Goal: Task Accomplishment & Management: Manage account settings

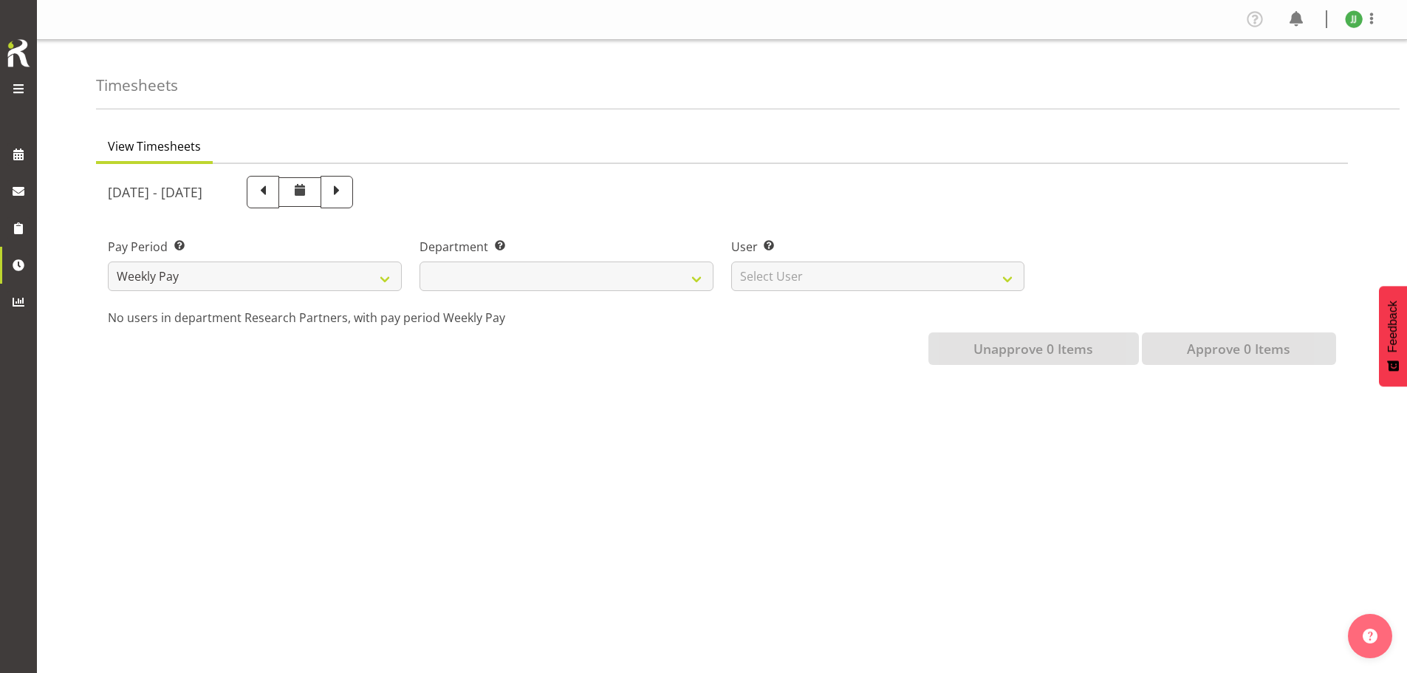
scroll to position [41, 0]
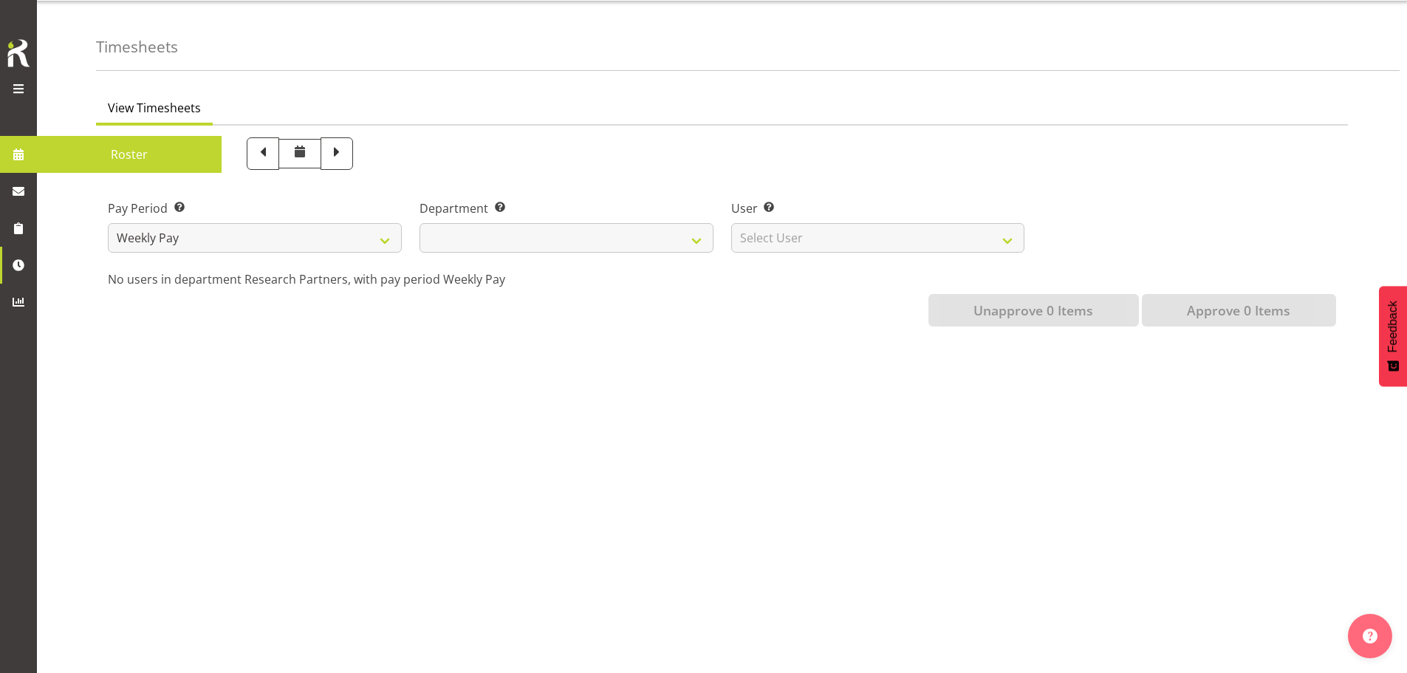
click at [15, 90] on span at bounding box center [19, 89] width 18 height 18
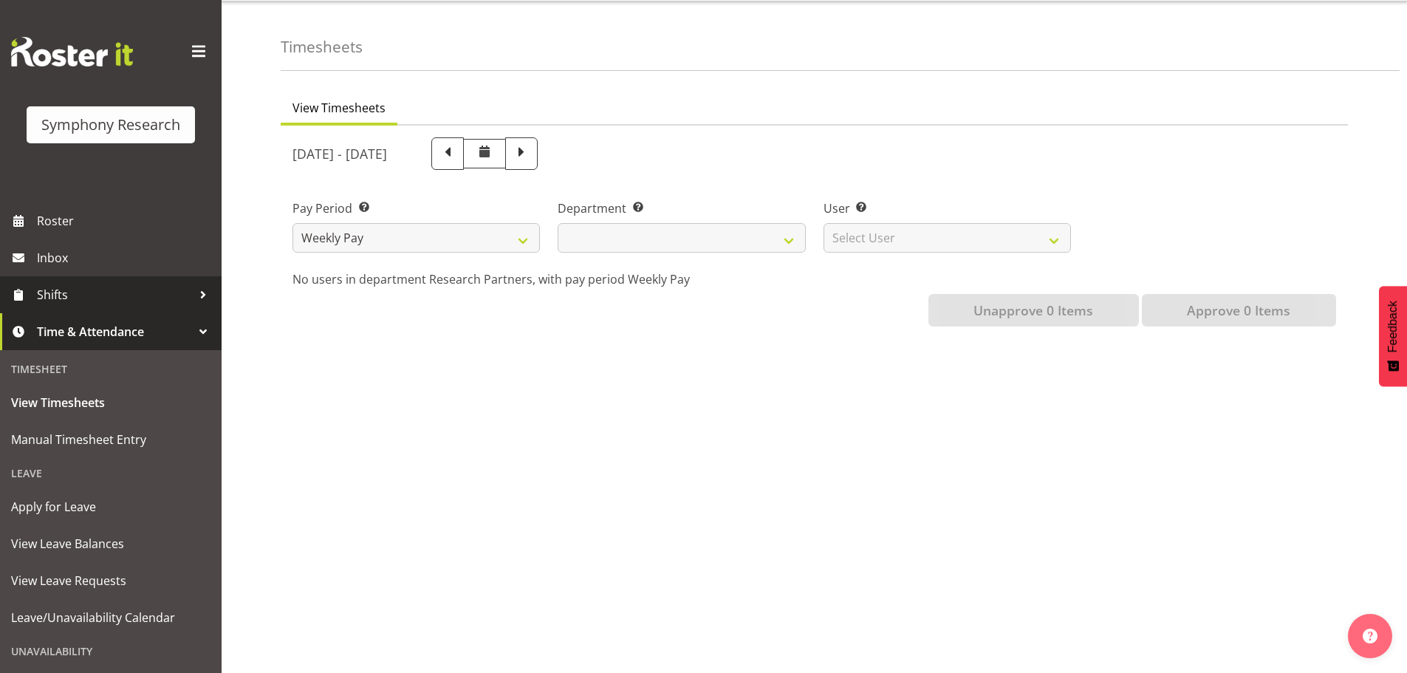
click at [76, 286] on span "Shifts" at bounding box center [114, 295] width 155 height 22
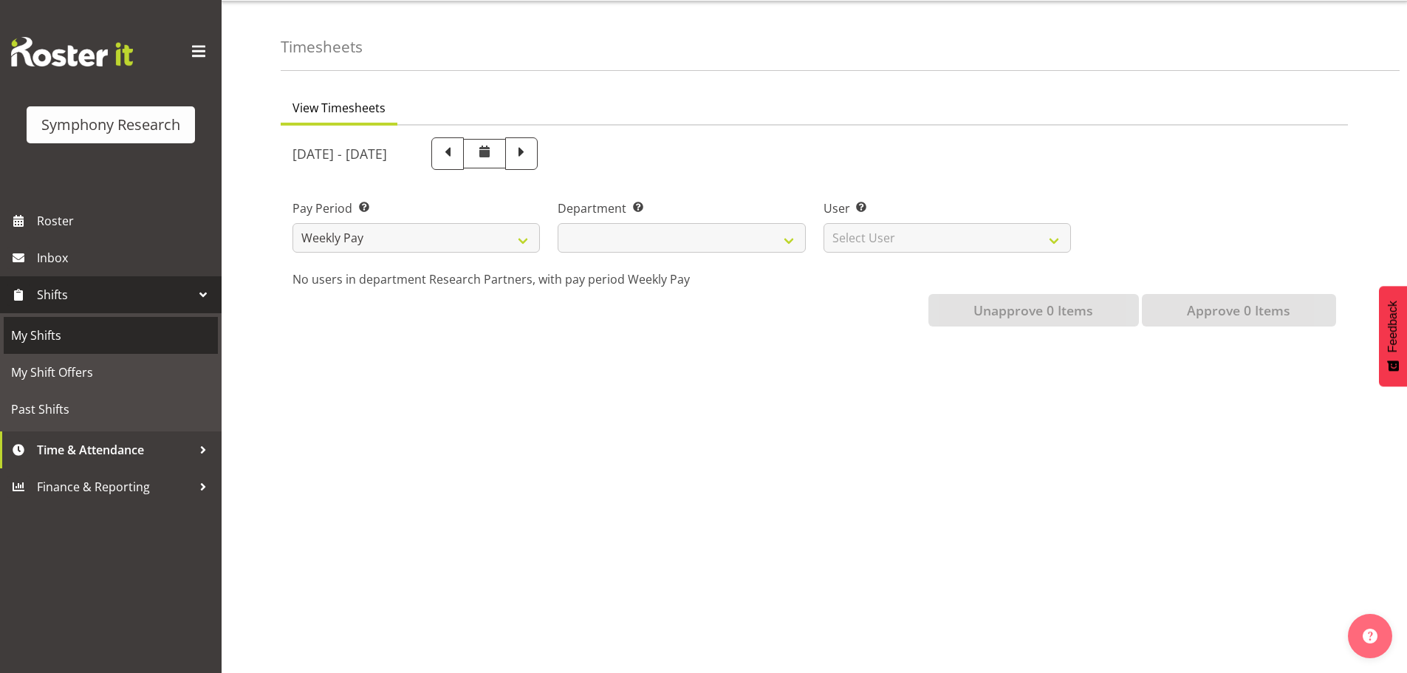
click at [83, 339] on span "My Shifts" at bounding box center [110, 335] width 199 height 22
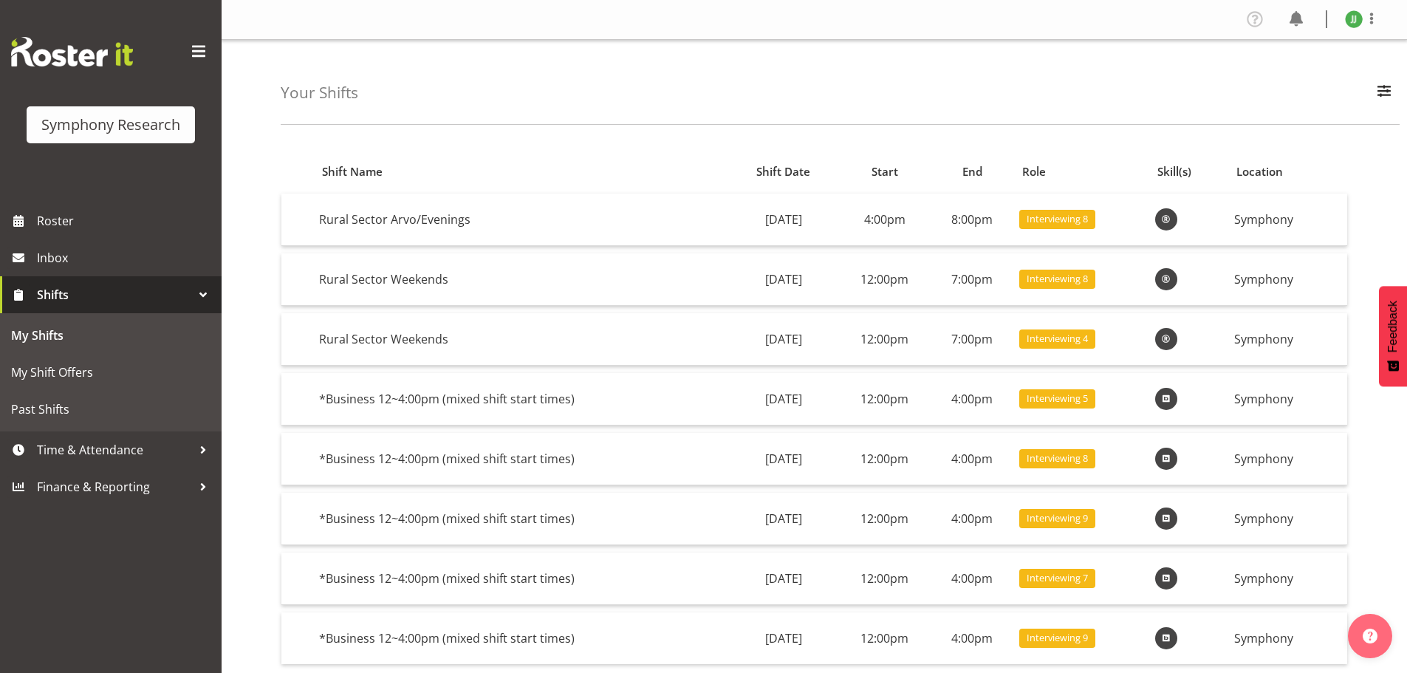
drag, startPoint x: 306, startPoint y: 89, endPoint x: 386, endPoint y: 92, distance: 80.6
click at [349, 90] on h4 "Your Shifts" at bounding box center [320, 92] width 78 height 17
click at [413, 93] on div "Your Shifts All Locations Do Not Use MM Symphony Day Week Month All Apply" at bounding box center [840, 82] width 1119 height 85
click at [89, 274] on link "Inbox" at bounding box center [111, 257] width 222 height 37
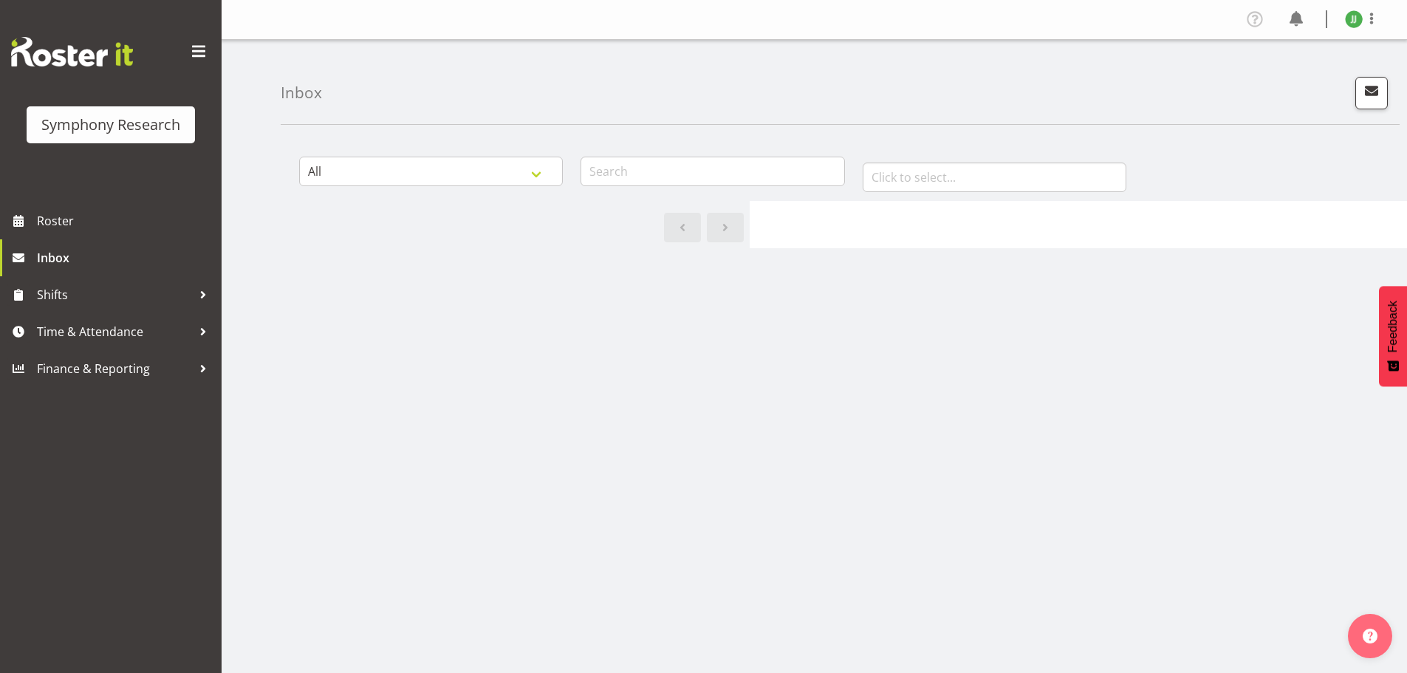
click at [900, 244] on div at bounding box center [1077, 224] width 657 height 47
click at [114, 305] on span "Shifts" at bounding box center [114, 295] width 155 height 22
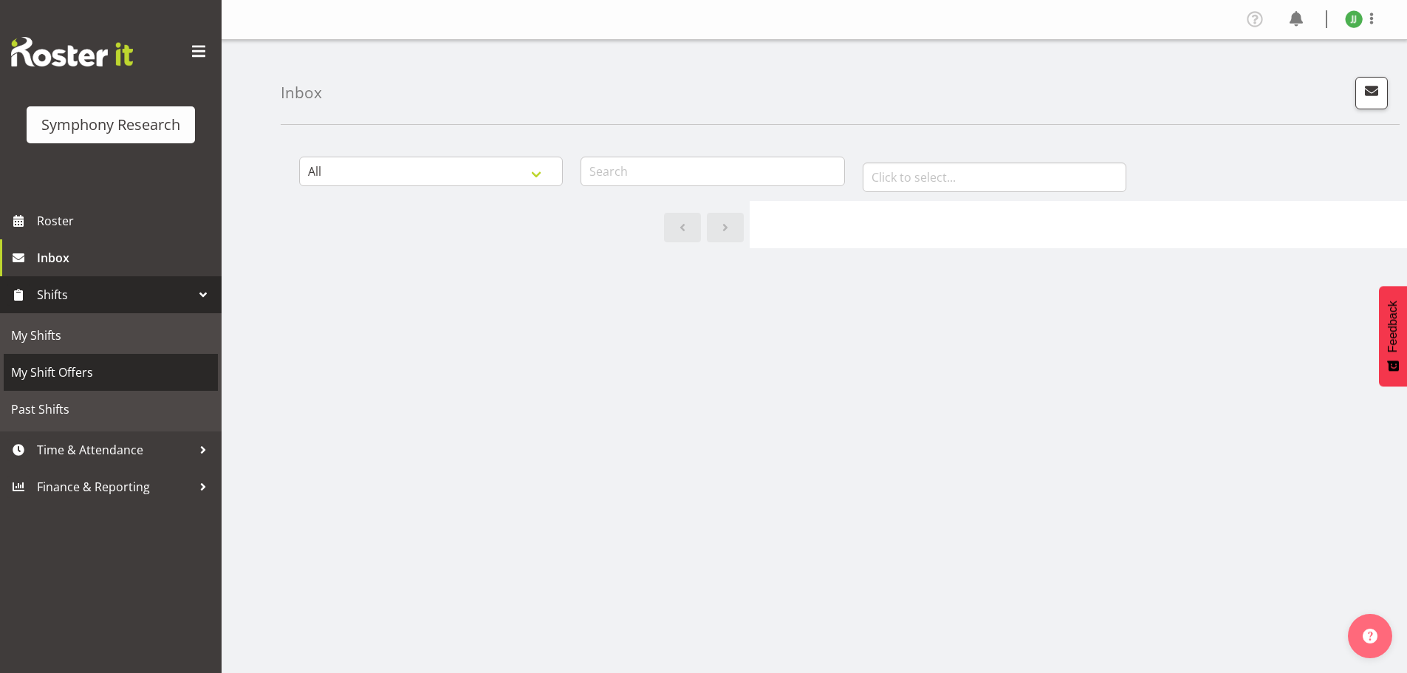
click at [74, 360] on link "My Shift Offers" at bounding box center [111, 372] width 214 height 37
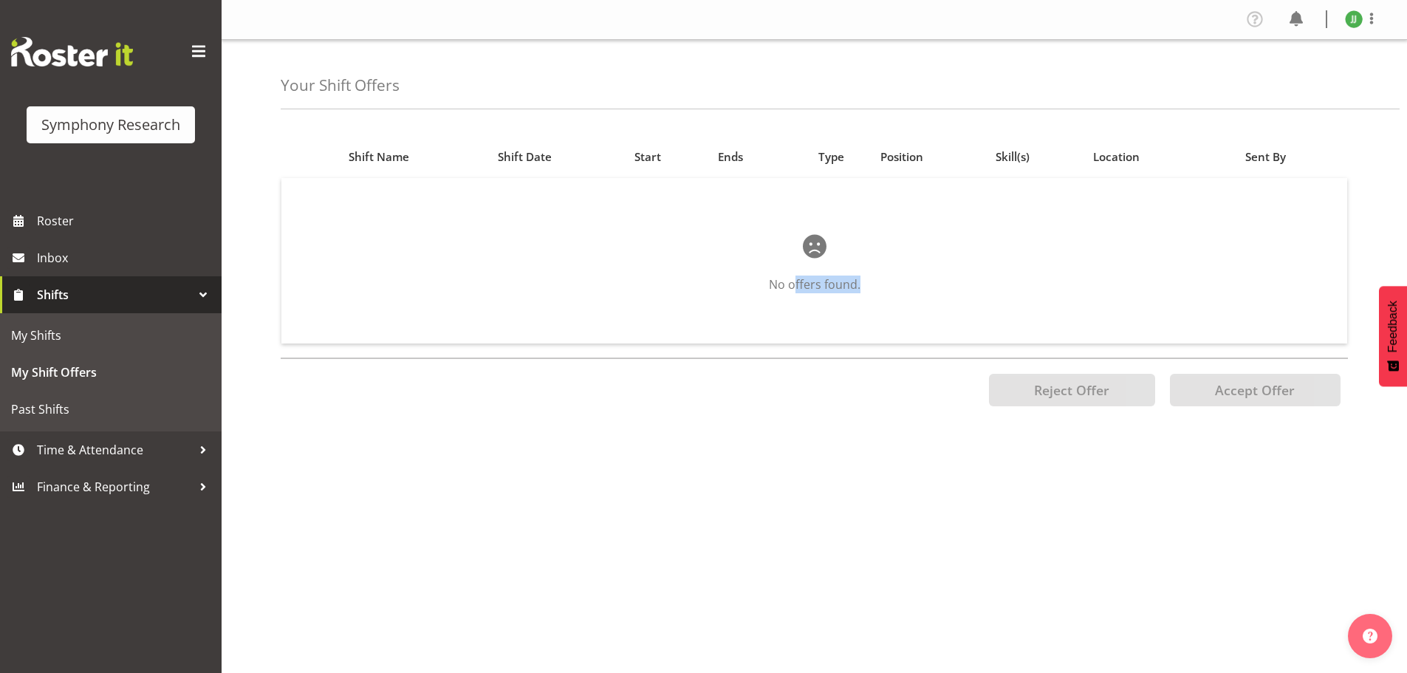
drag, startPoint x: 797, startPoint y: 283, endPoint x: 870, endPoint y: 283, distance: 73.1
click at [870, 283] on p "No offers found." at bounding box center [814, 284] width 971 height 18
click at [530, 156] on span "Shift Date" at bounding box center [525, 156] width 54 height 17
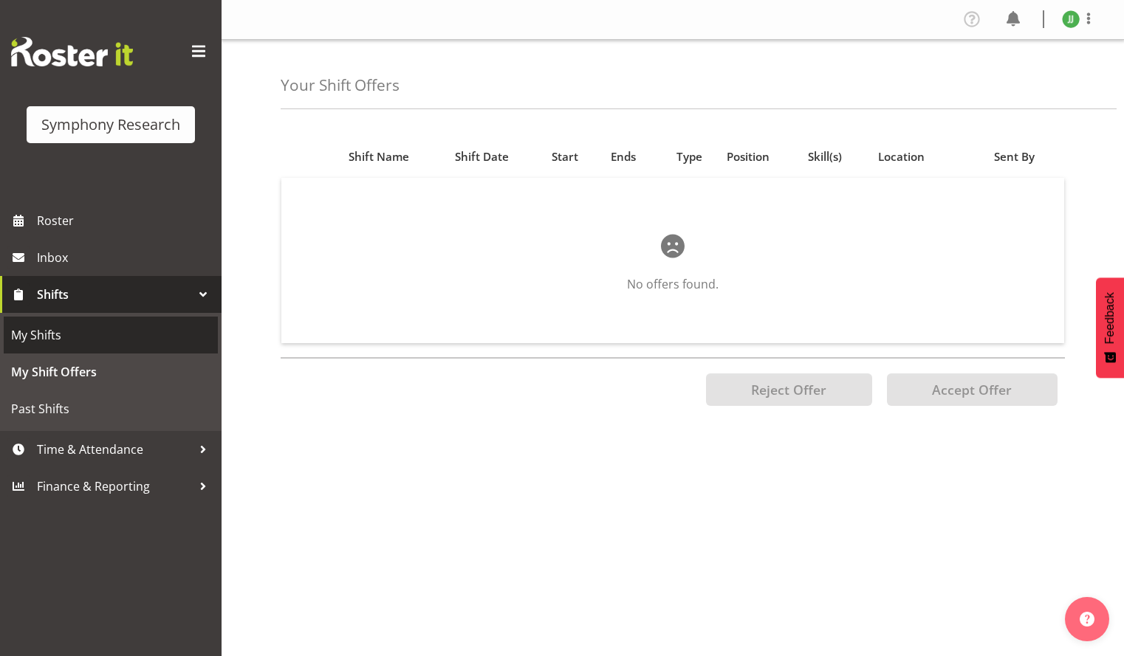
click at [106, 331] on span "My Shifts" at bounding box center [110, 335] width 199 height 22
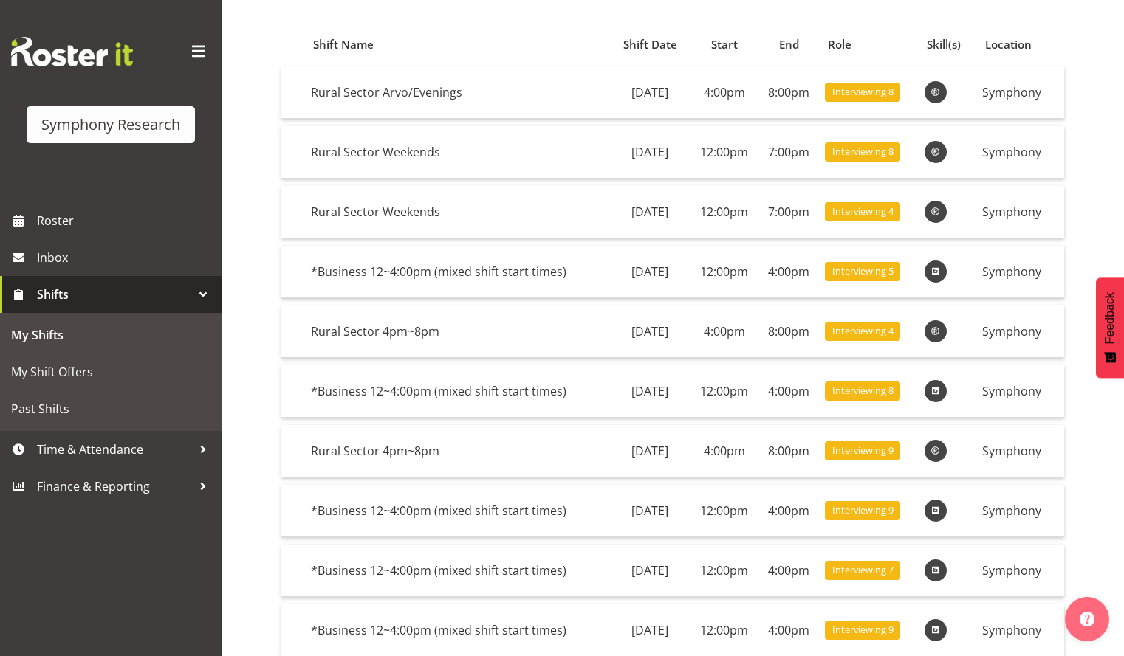
scroll to position [155, 0]
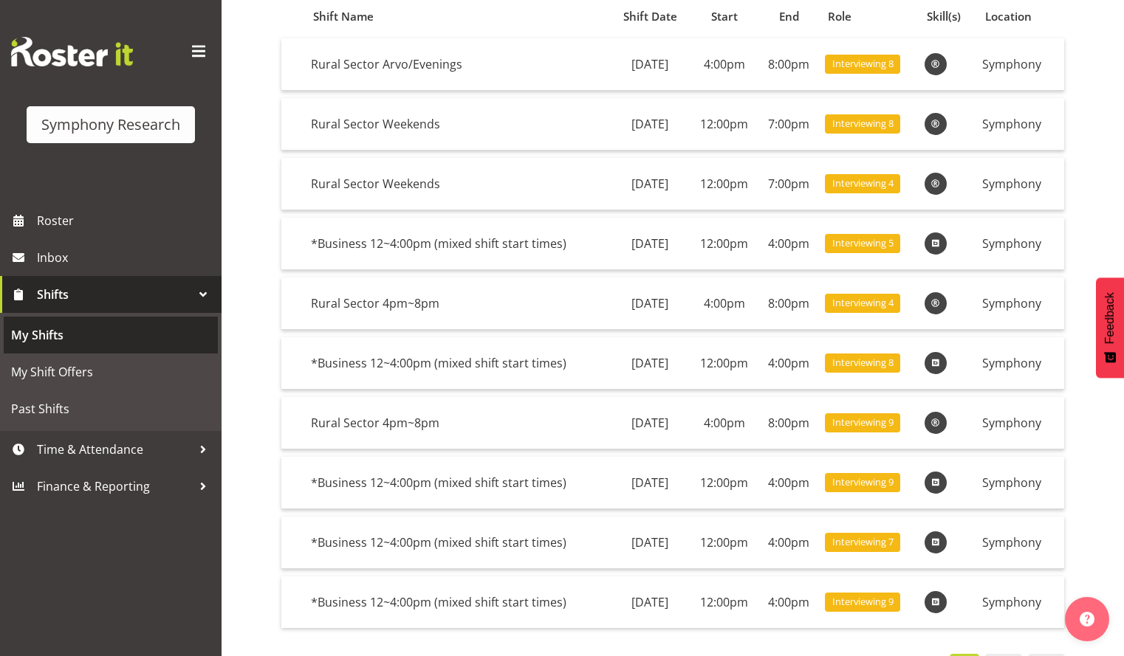
click at [97, 334] on span "My Shifts" at bounding box center [110, 335] width 199 height 22
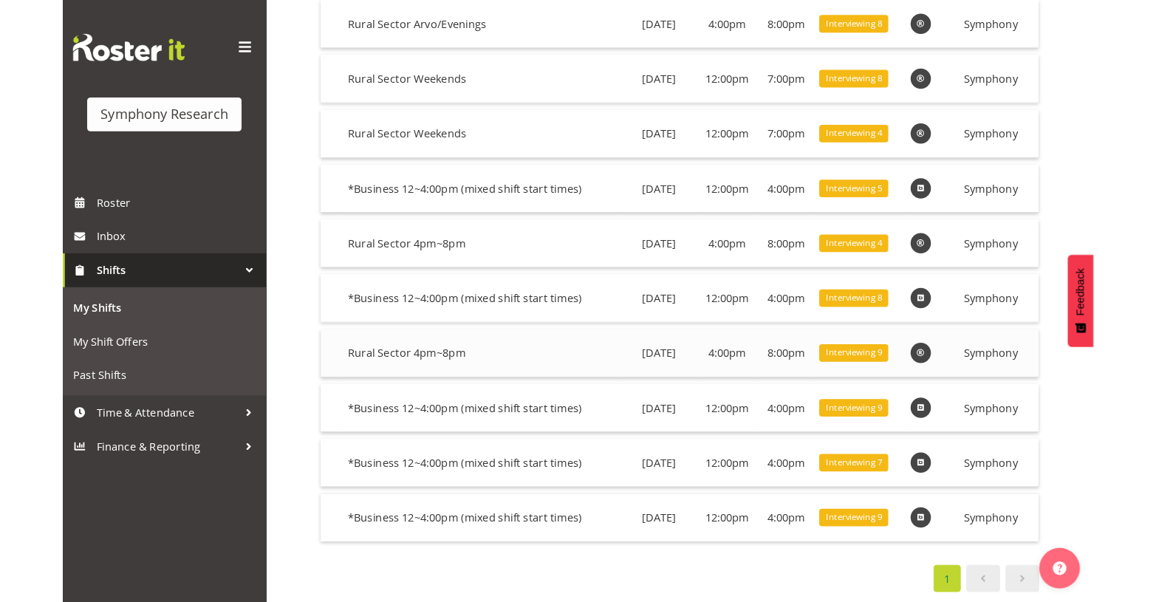
scroll to position [205, 0]
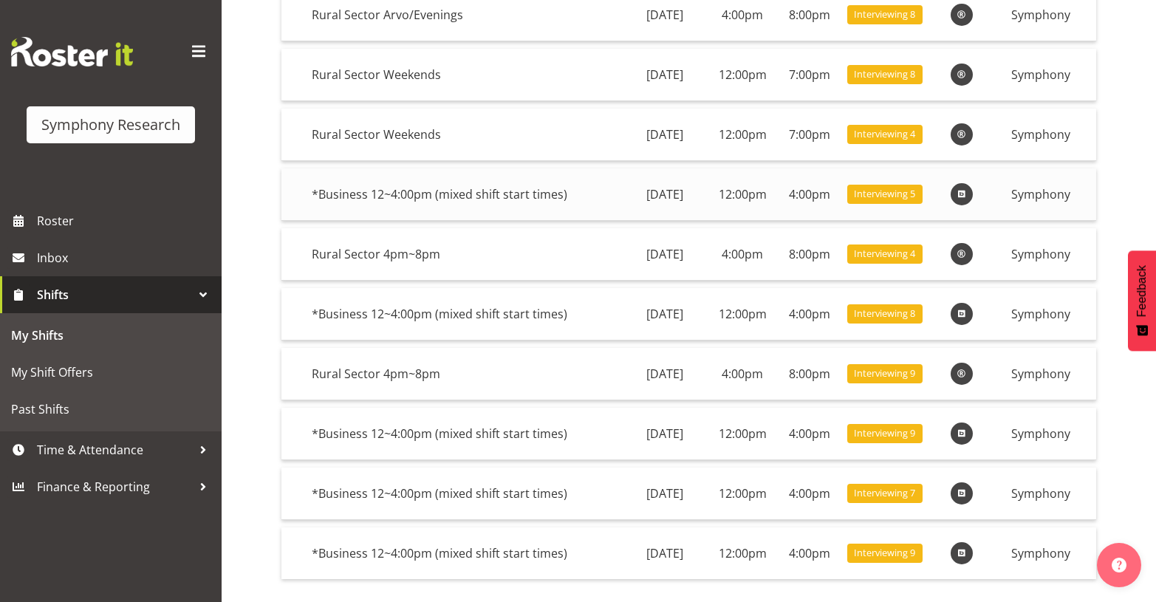
click at [970, 196] on span at bounding box center [961, 194] width 18 height 18
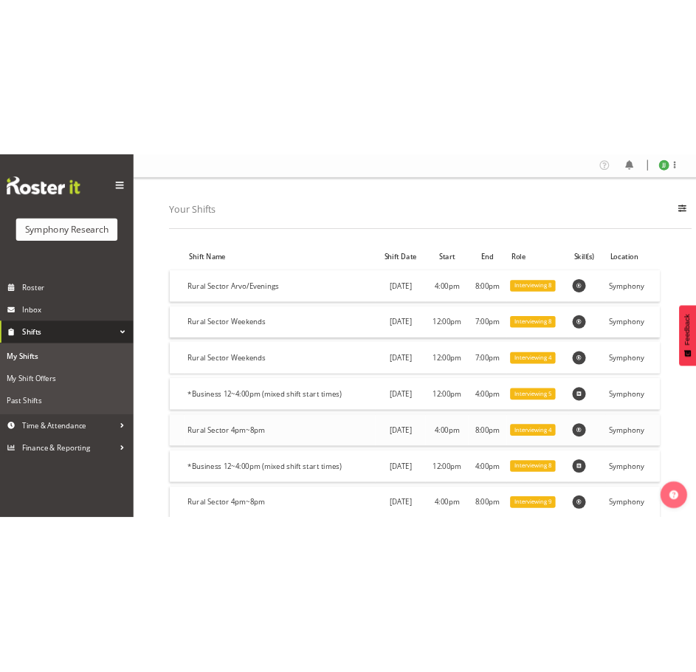
scroll to position [0, 0]
